Goal: Obtain resource: Obtain resource

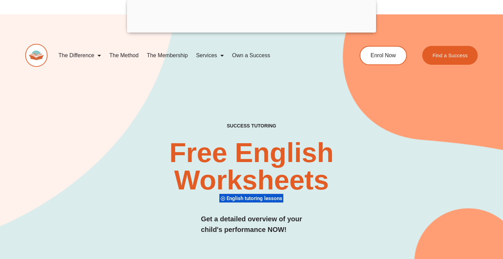
click at [245, 173] on h2 "Free English Worksheets​" at bounding box center [251, 166] width 299 height 55
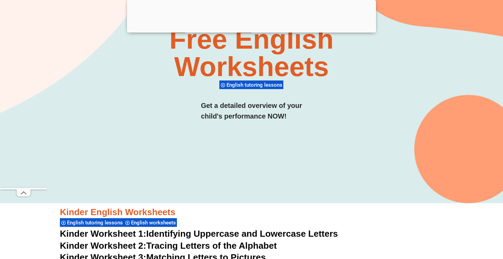
scroll to position [113, 0]
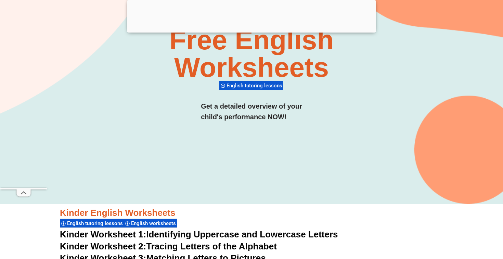
click at [147, 223] on span "English worksheets" at bounding box center [154, 223] width 47 height 6
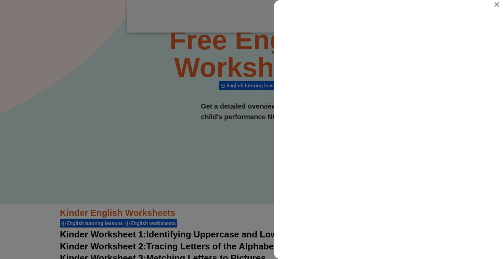
scroll to position [0, 0]
click at [237, 143] on div "Search results for English worksheets" at bounding box center [251, 129] width 503 height 259
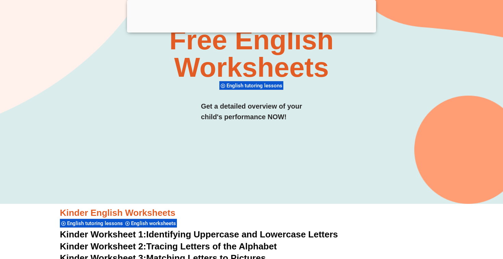
scroll to position [113, 0]
click at [91, 222] on span "English tutoring lessons" at bounding box center [96, 223] width 58 height 6
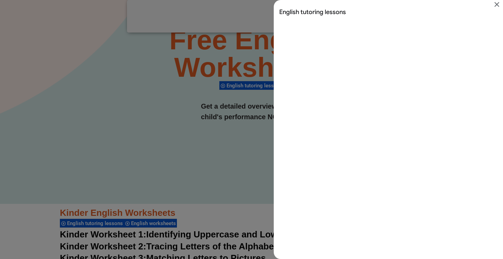
scroll to position [0, 0]
click at [162, 139] on div "Search results for English tutoring lessons" at bounding box center [251, 129] width 503 height 259
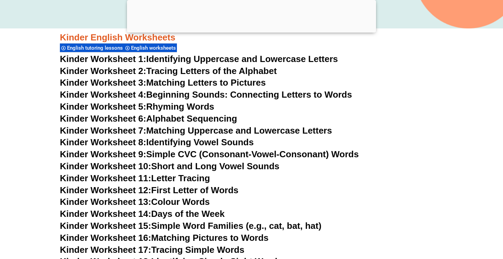
scroll to position [290, 0]
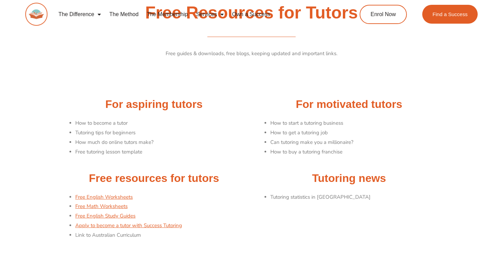
scroll to position [3, 0]
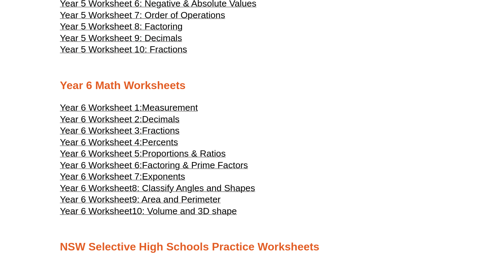
scroll to position [1127, 0]
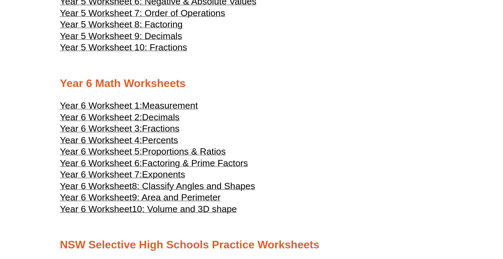
click at [170, 168] on span "Factoring & Prime Factors" at bounding box center [195, 163] width 106 height 10
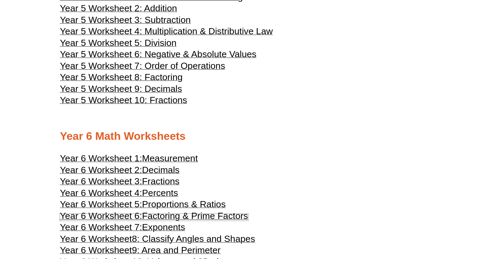
scroll to position [1063, 0]
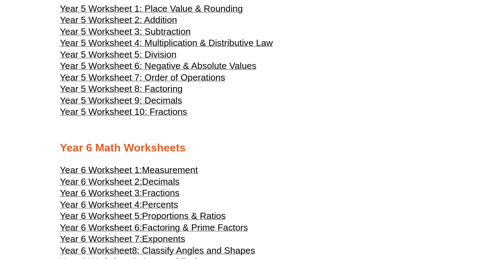
click at [156, 175] on span "Measurement" at bounding box center [170, 170] width 56 height 10
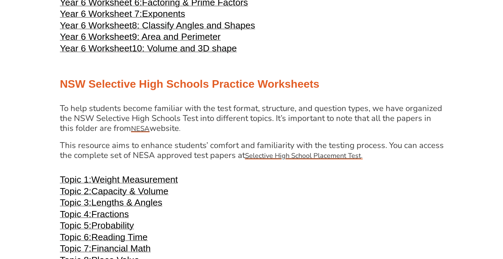
scroll to position [1301, 0]
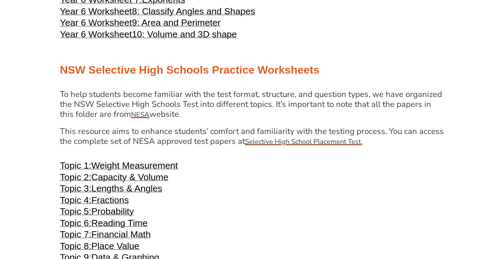
click at [121, 182] on span "Capacity & Volume" at bounding box center [129, 177] width 77 height 10
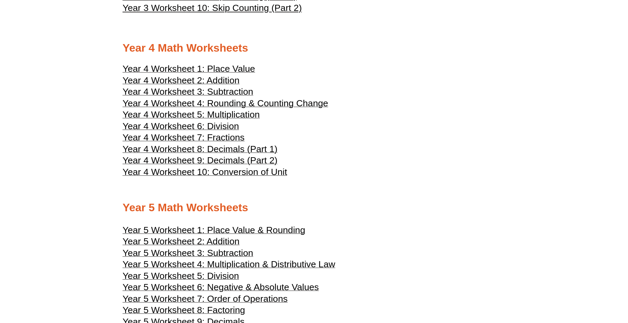
scroll to position [890, 0]
